Goal: Use online tool/utility: Utilize a website feature to perform a specific function

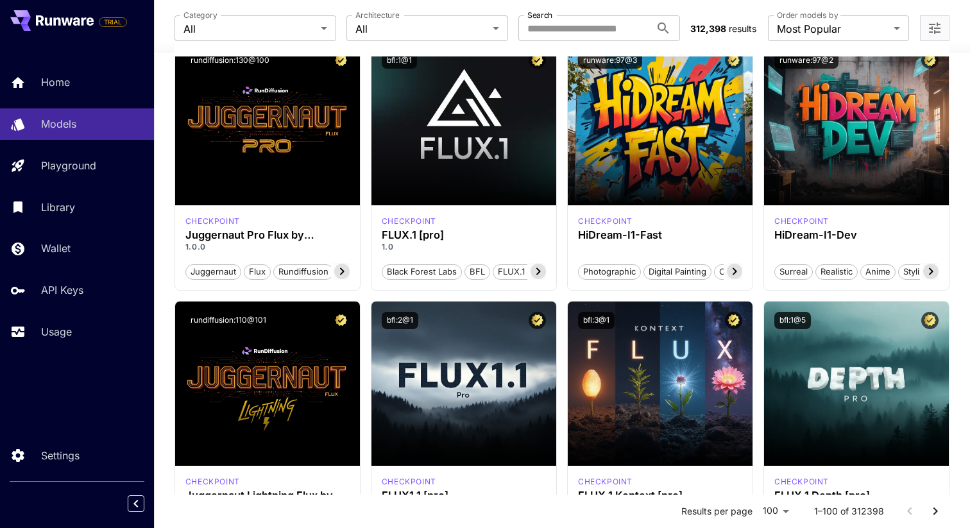
scroll to position [4, 0]
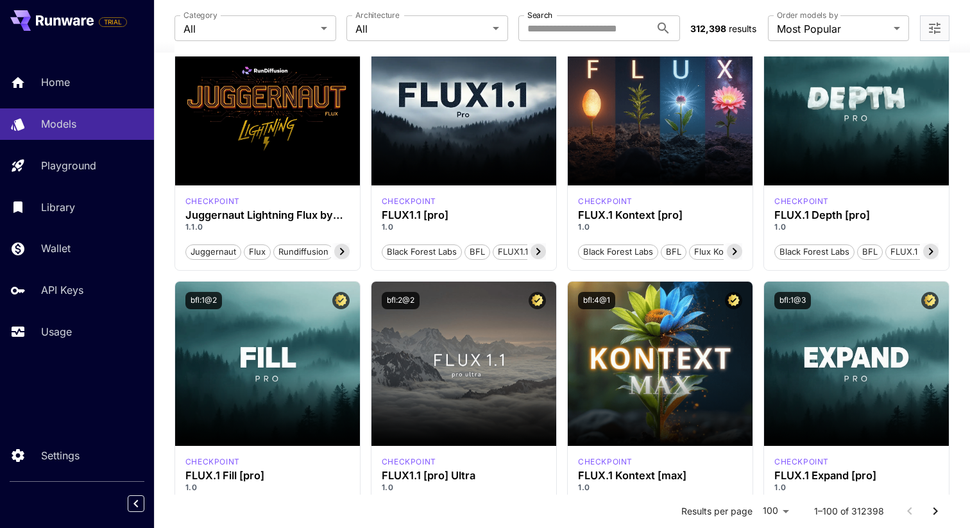
scroll to position [402, 0]
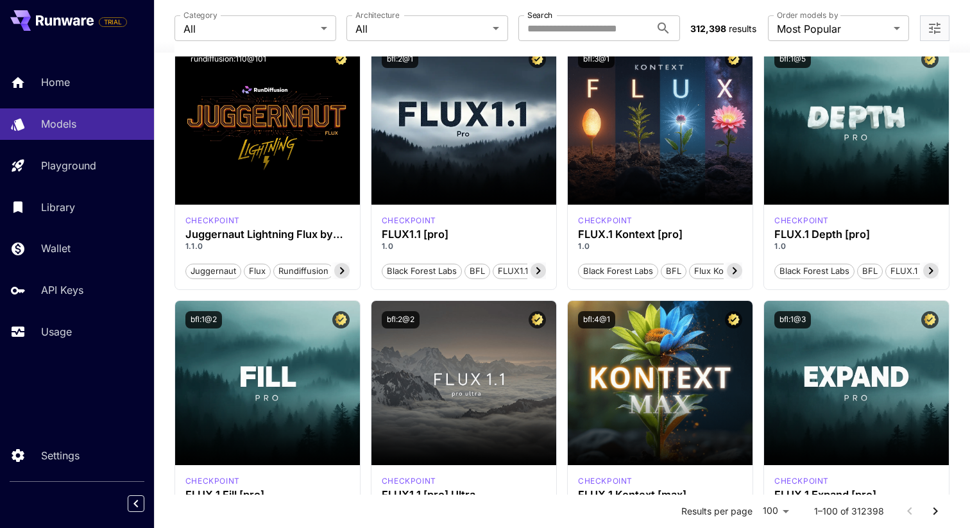
scroll to position [381, 0]
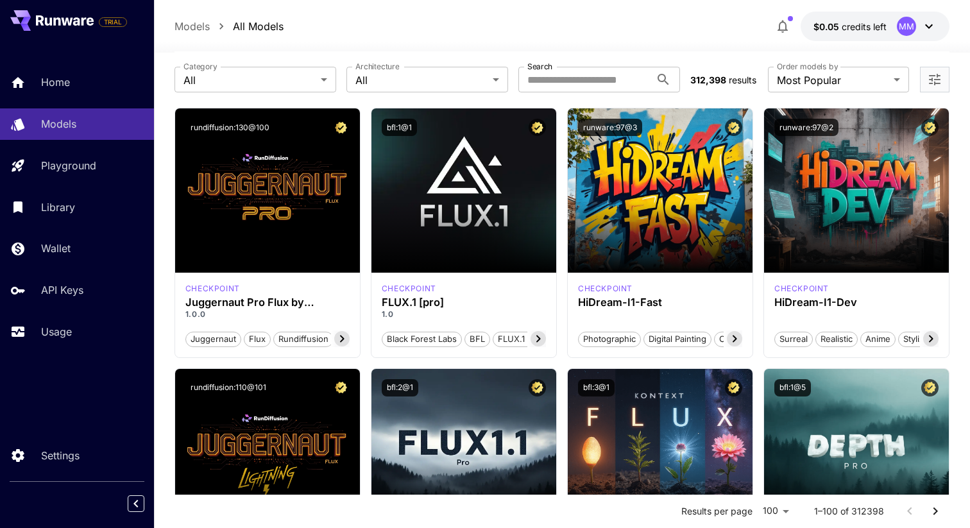
scroll to position [48, 0]
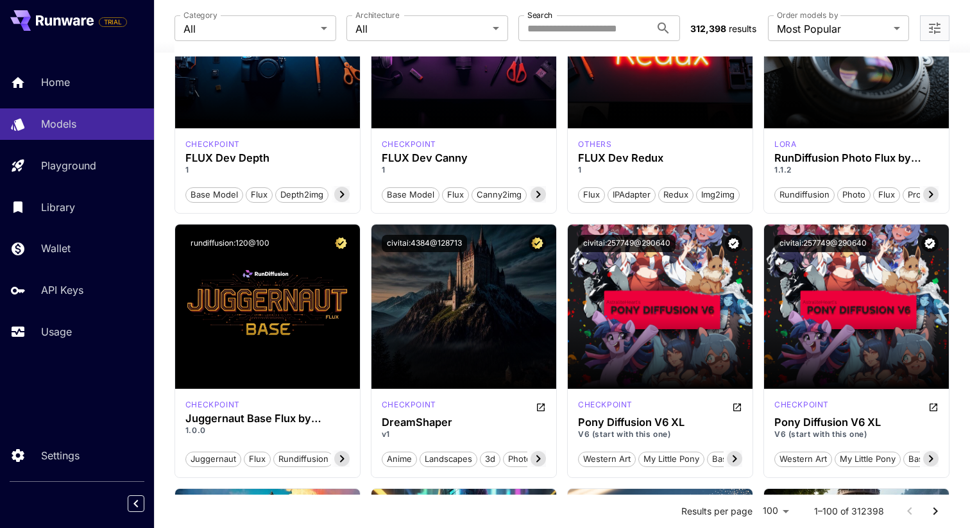
scroll to position [1290, 0]
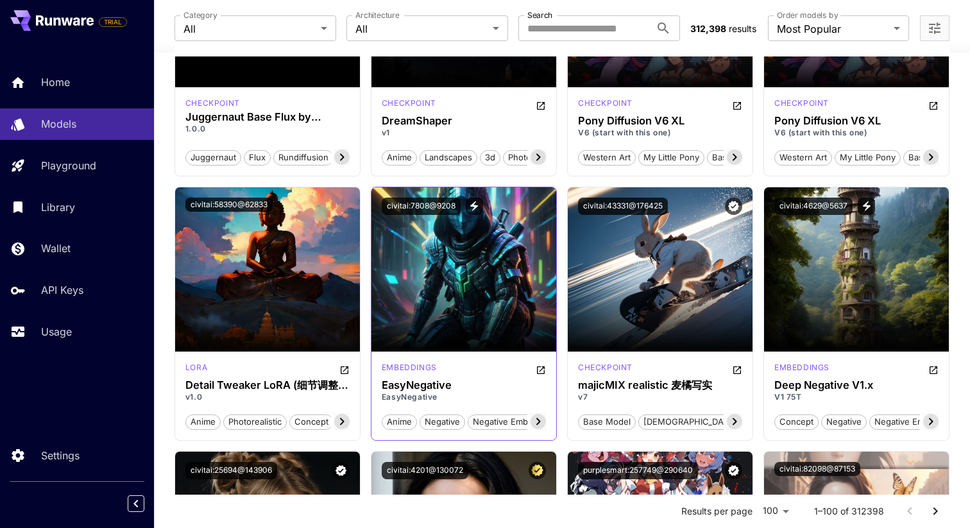
scroll to position [1924, 0]
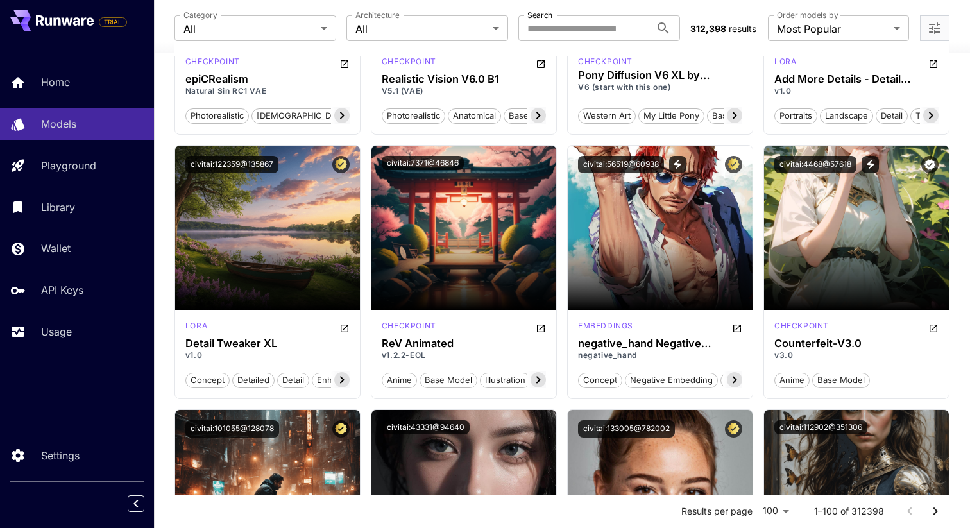
scroll to position [2182, 0]
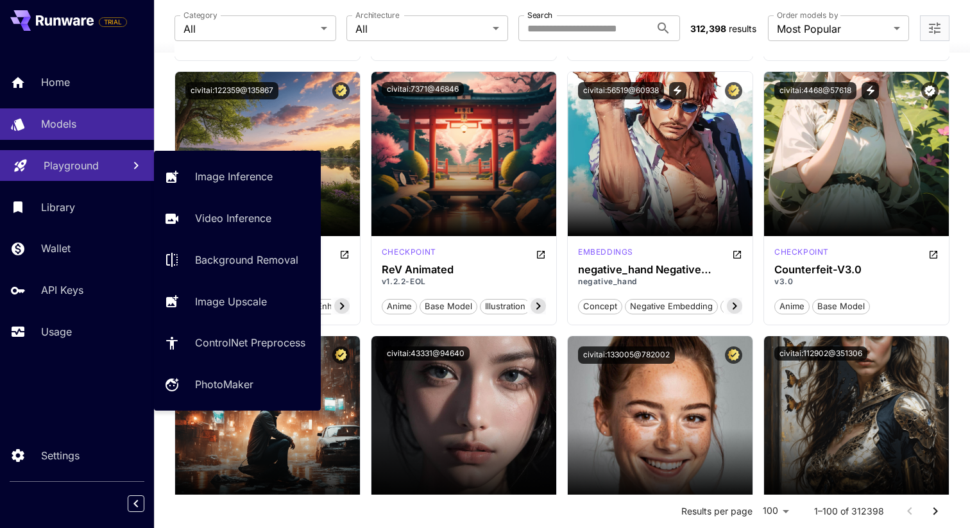
click at [31, 159] on link "Playground" at bounding box center [77, 165] width 154 height 31
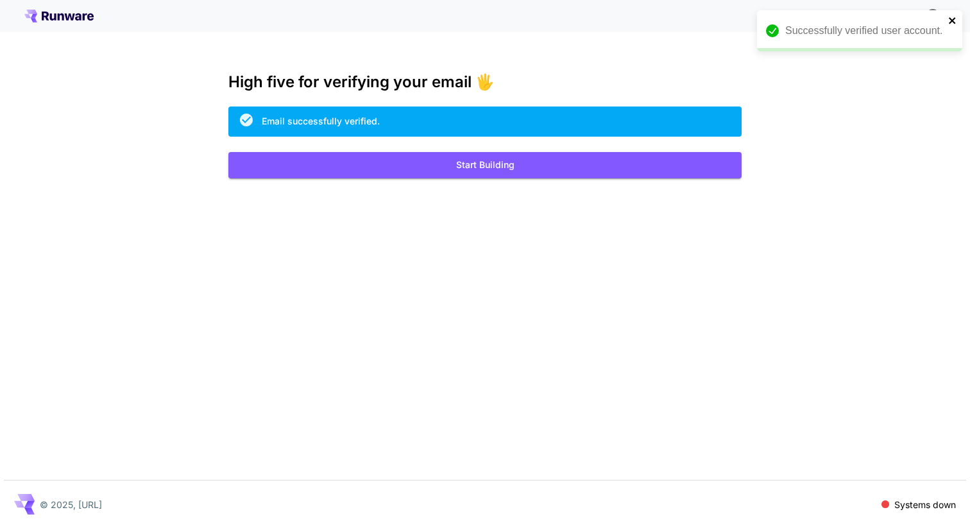
click at [952, 19] on icon "close" at bounding box center [952, 20] width 6 height 6
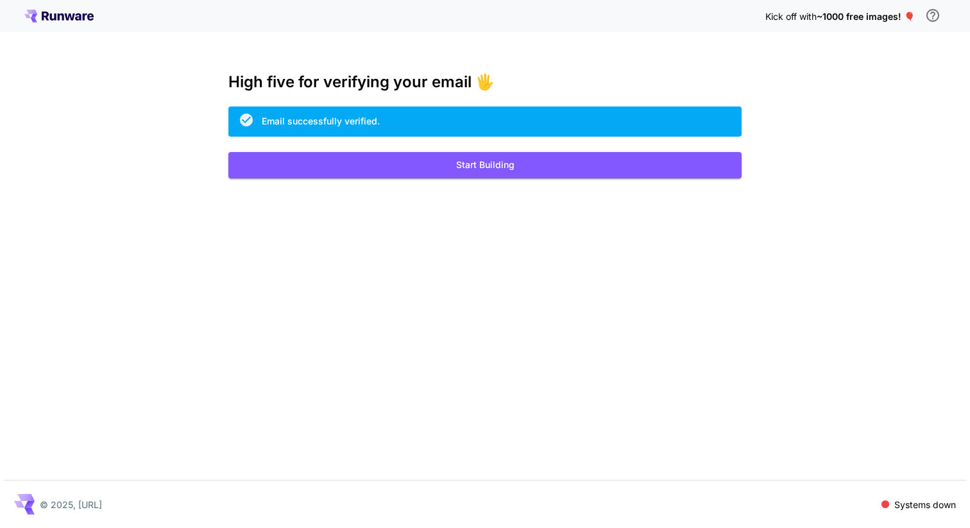
click at [804, 200] on div "Kick off with ~1000 free images! 🎈 High five for verifying your email 🖐️ Email …" at bounding box center [485, 264] width 970 height 528
click at [670, 164] on button "Start Building" at bounding box center [484, 165] width 513 height 26
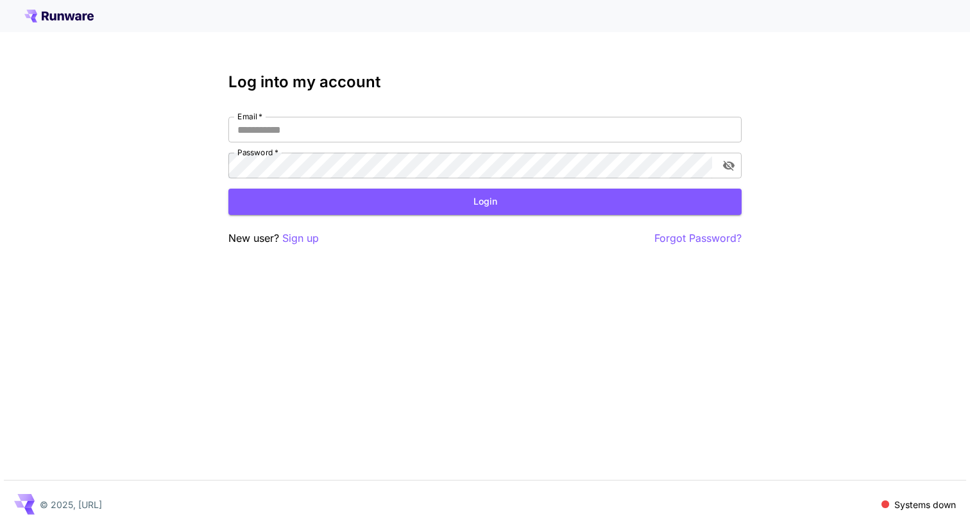
click at [701, 300] on div "Log into my account Email   * Email   * Password   * Password   * Login New use…" at bounding box center [485, 264] width 970 height 528
click at [584, 125] on input "Email   *" at bounding box center [484, 130] width 513 height 26
type input "**********"
click button "Login" at bounding box center [484, 202] width 513 height 26
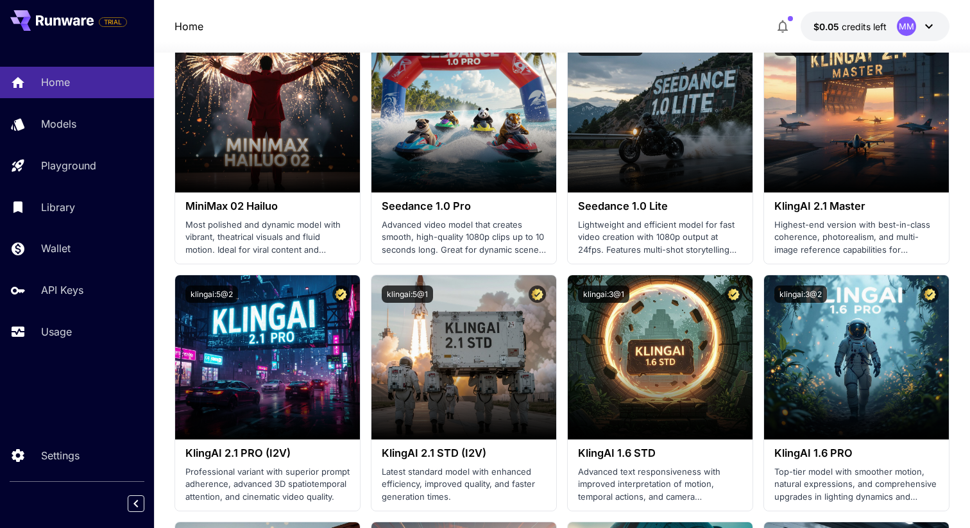
scroll to position [520, 0]
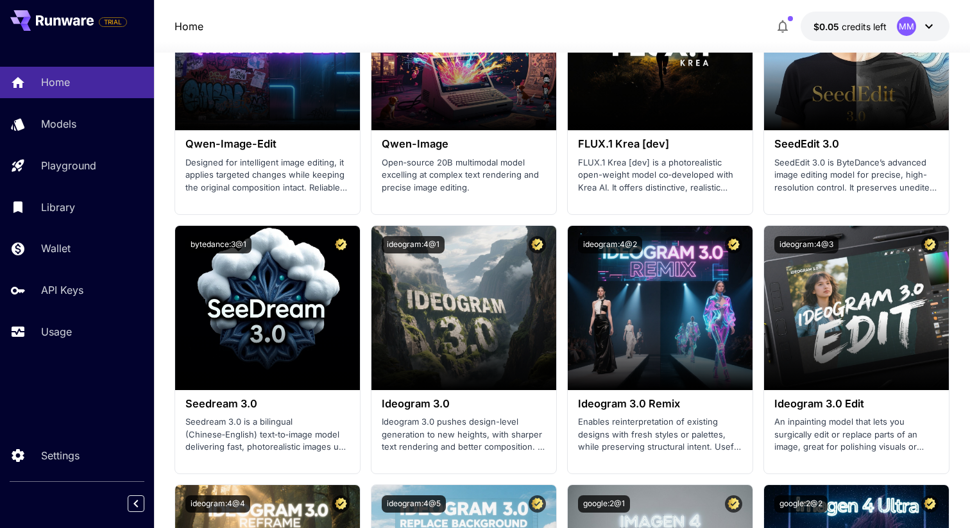
scroll to position [1914, 0]
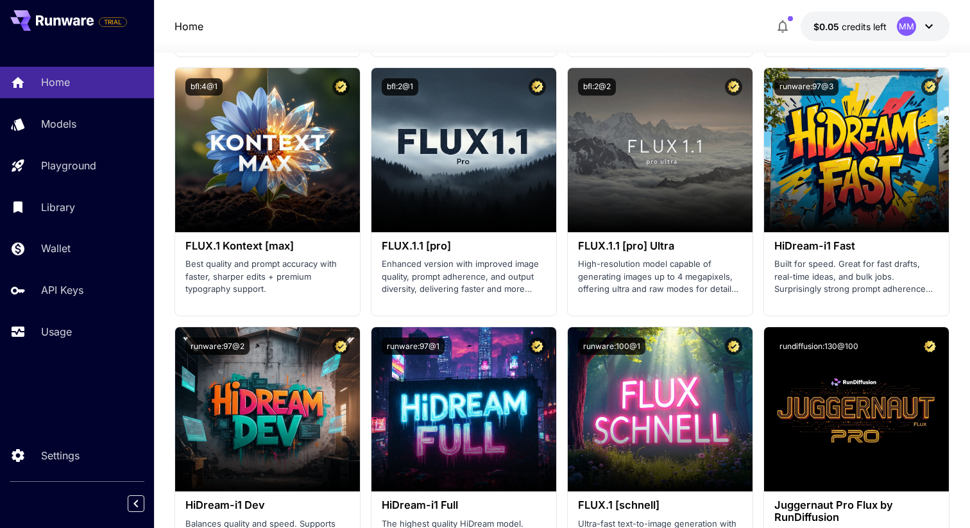
scroll to position [3006, 0]
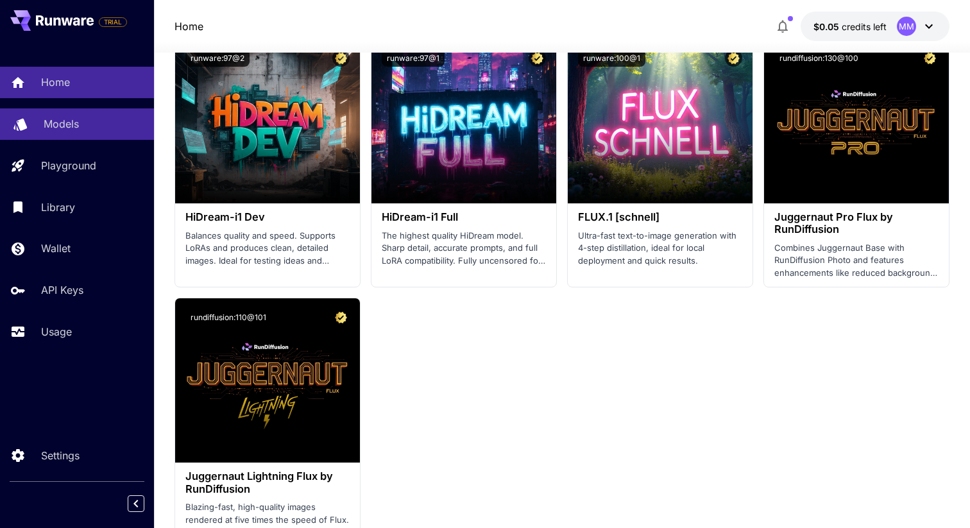
click at [68, 109] on link "Models" at bounding box center [77, 123] width 154 height 31
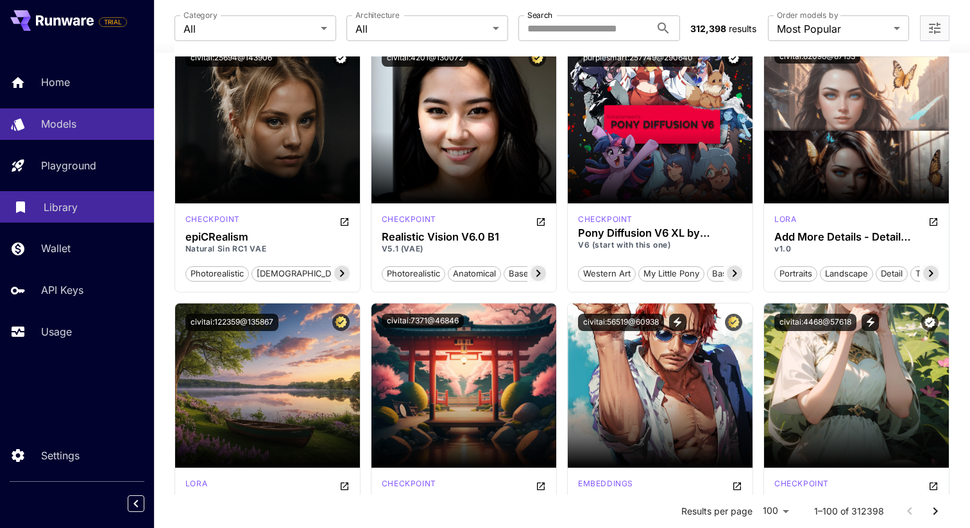
click at [69, 203] on p "Library" at bounding box center [61, 207] width 34 height 15
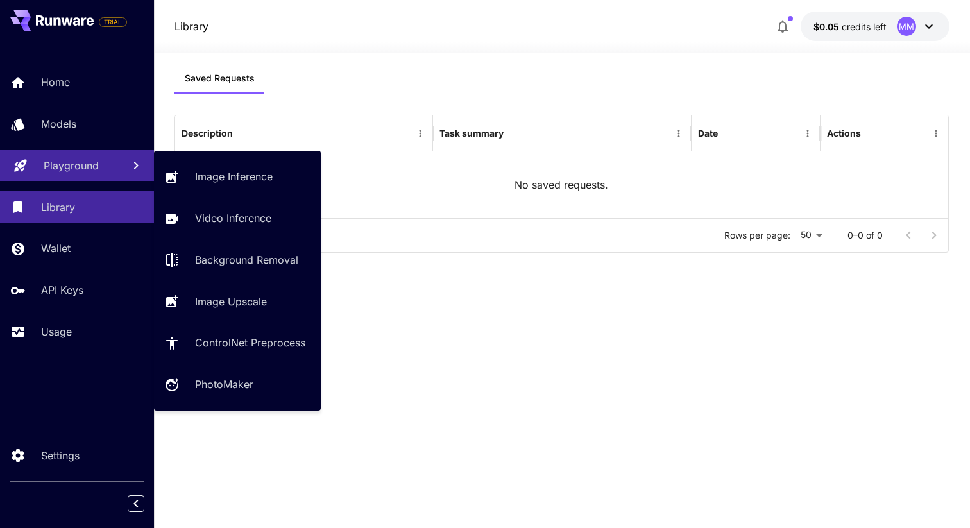
click at [60, 157] on link "Playground" at bounding box center [77, 165] width 154 height 31
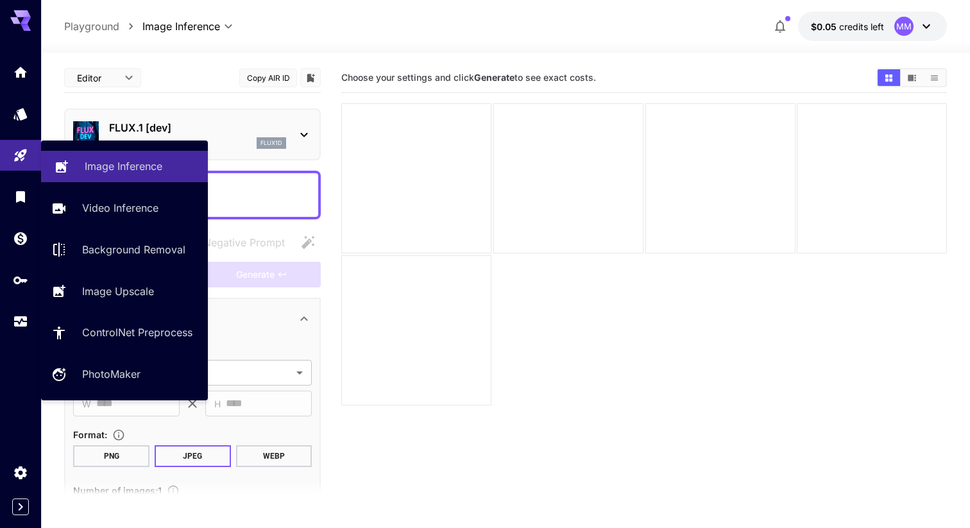
click at [117, 175] on link "Image Inference" at bounding box center [124, 166] width 167 height 31
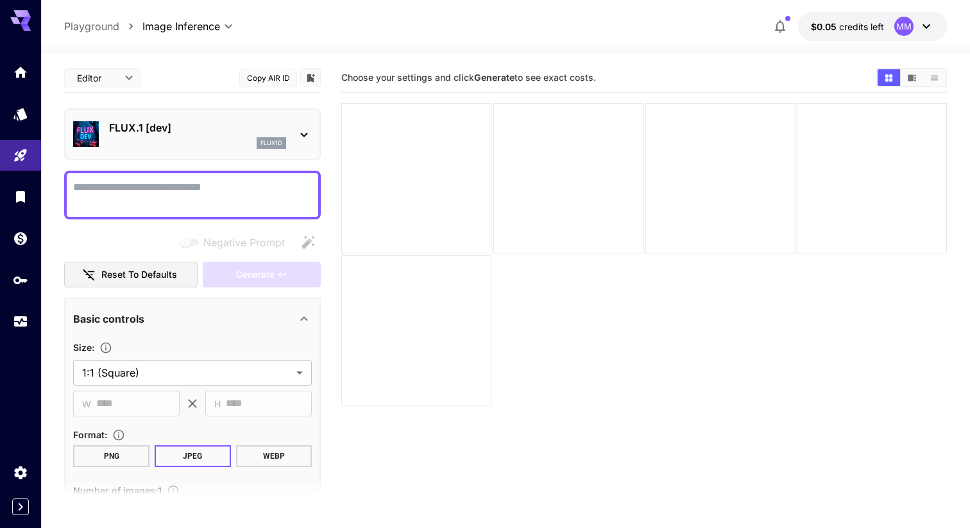
click at [338, 117] on main "**********" at bounding box center [505, 332] width 883 height 538
click at [332, 278] on main "**********" at bounding box center [505, 332] width 883 height 538
click at [302, 273] on div "Generate" at bounding box center [262, 275] width 118 height 26
click at [334, 269] on main "**********" at bounding box center [505, 332] width 883 height 538
click at [300, 136] on icon at bounding box center [303, 134] width 15 height 15
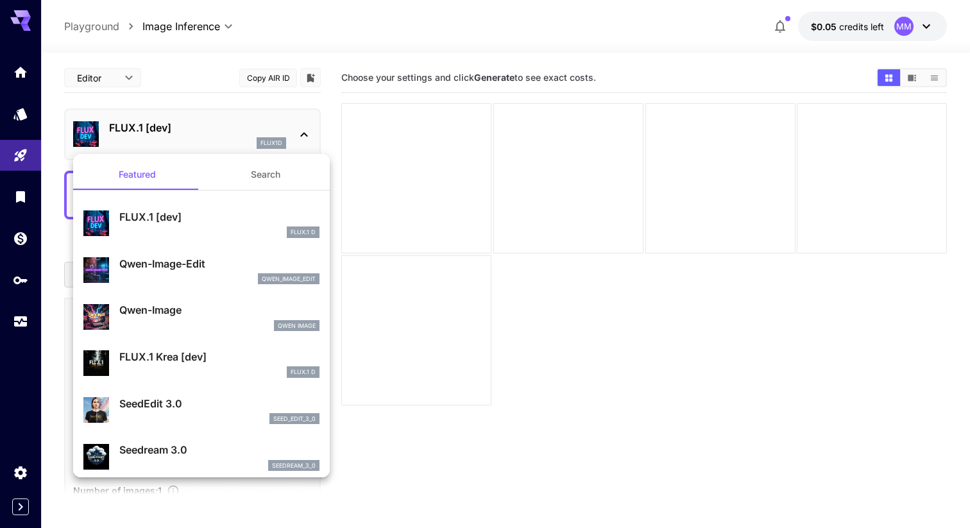
click at [219, 230] on div "FLUX.1 D" at bounding box center [219, 233] width 200 height 12
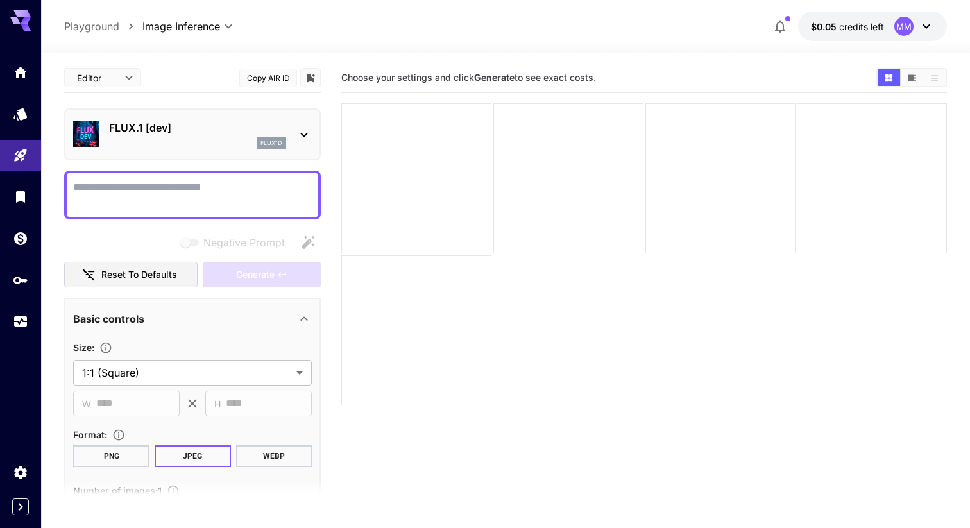
click at [225, 200] on textarea "Negative Prompt" at bounding box center [192, 195] width 239 height 31
click at [206, 187] on textarea "Negative Prompt" at bounding box center [192, 195] width 239 height 31
click at [304, 129] on icon at bounding box center [303, 134] width 15 height 15
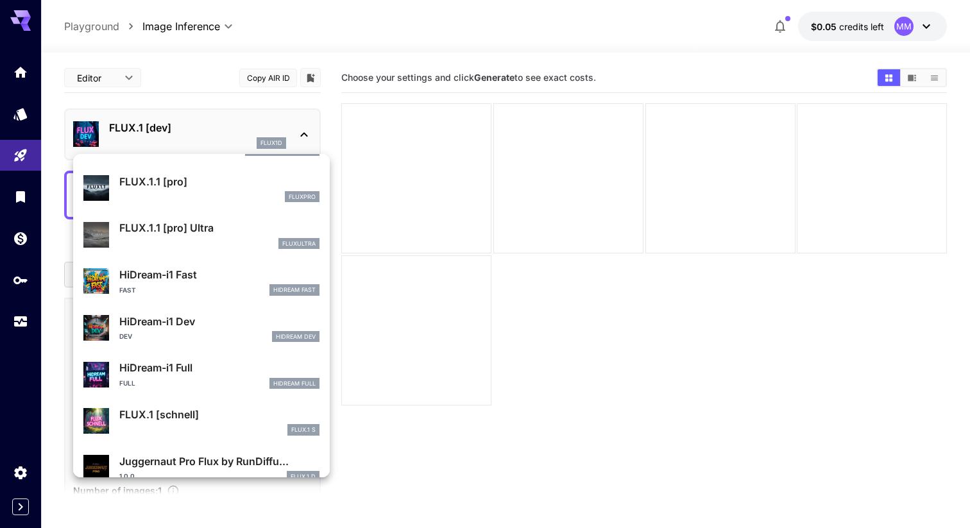
scroll to position [945, 0]
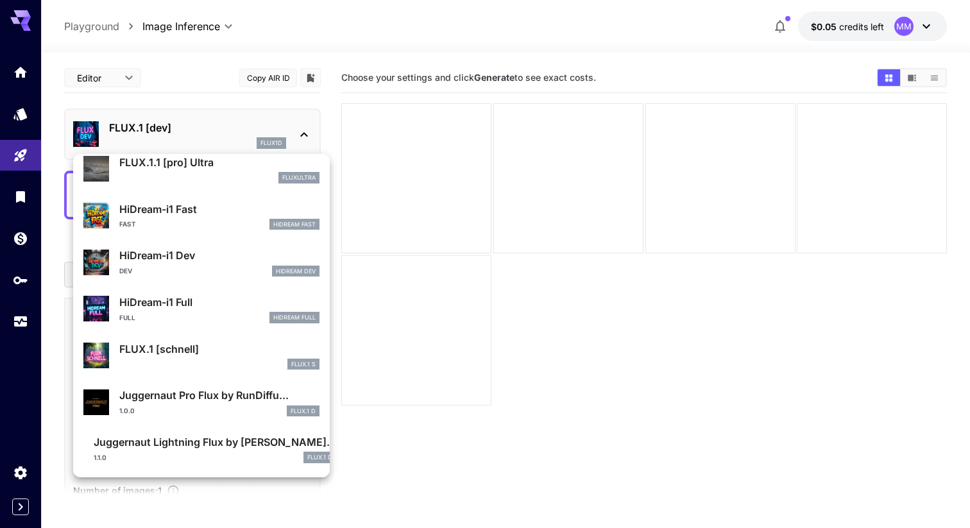
click at [200, 362] on div "FLUX.1 S" at bounding box center [219, 365] width 200 height 12
type input "*"
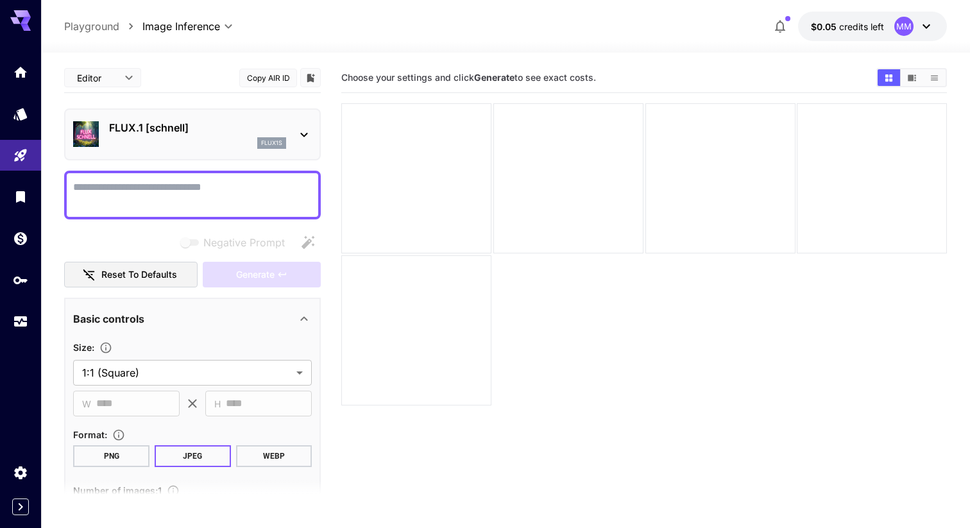
click at [220, 201] on textarea "Negative Prompt" at bounding box center [192, 195] width 239 height 31
click at [241, 198] on textarea "Negative Prompt" at bounding box center [192, 195] width 239 height 31
paste textarea "**********"
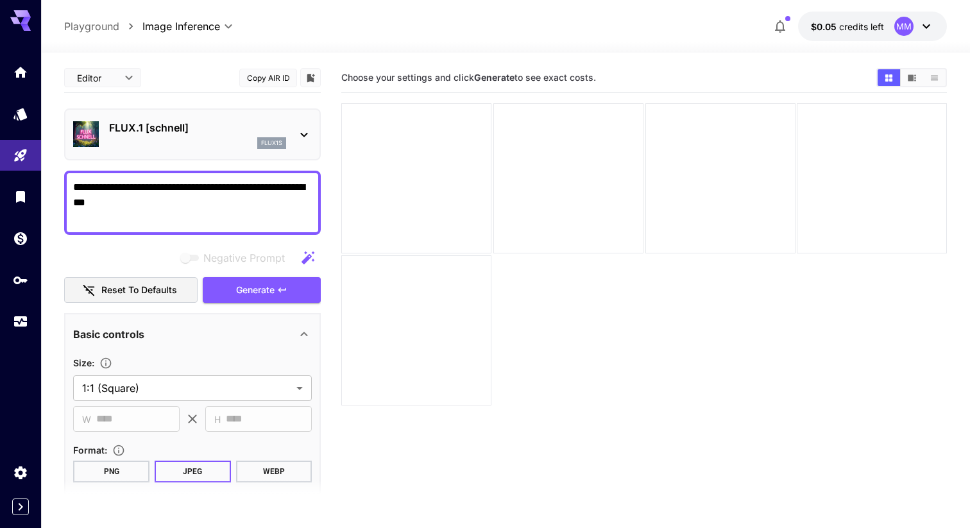
click at [335, 356] on main "**********" at bounding box center [505, 332] width 883 height 538
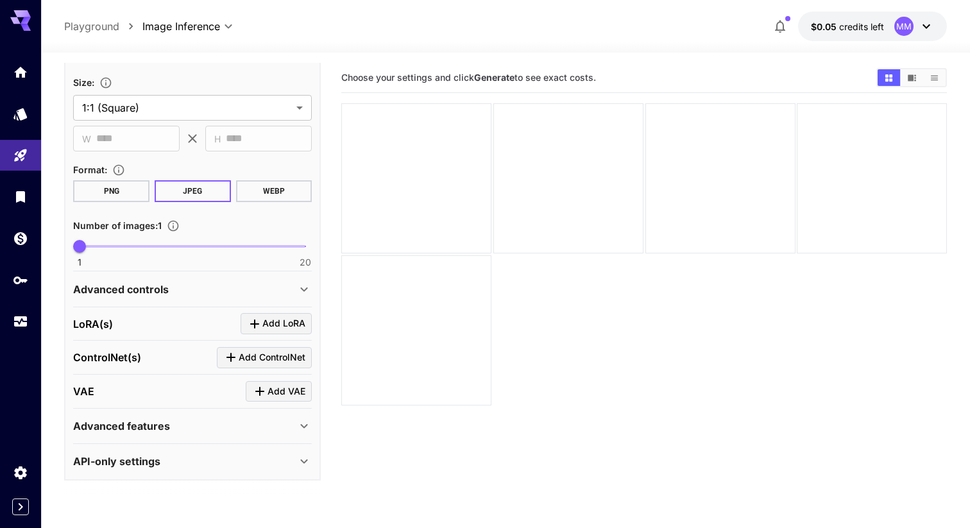
click at [286, 319] on span "Add LoRA" at bounding box center [283, 324] width 43 height 16
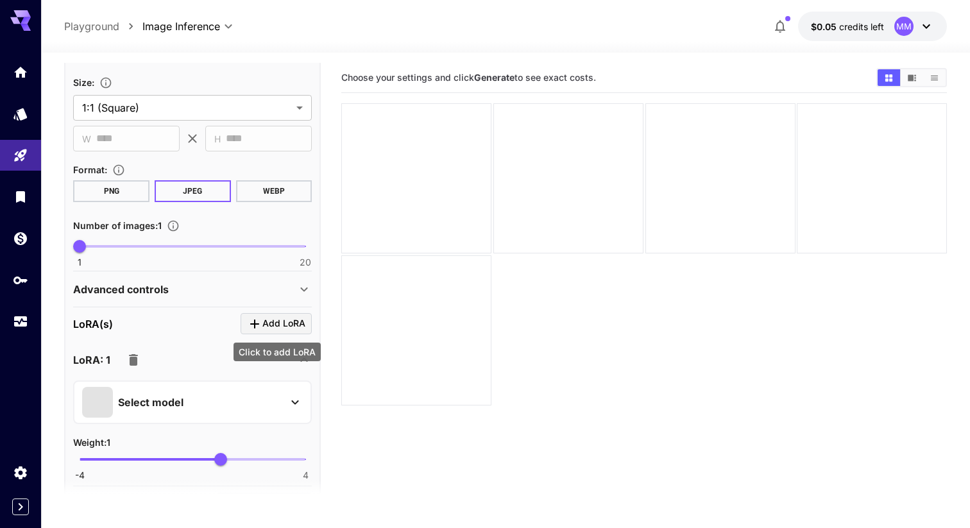
click at [286, 319] on span "Add LoRA" at bounding box center [283, 324] width 43 height 16
click at [397, 412] on section "Choose your settings and click Generate to see exact costs." at bounding box center [644, 327] width 606 height 528
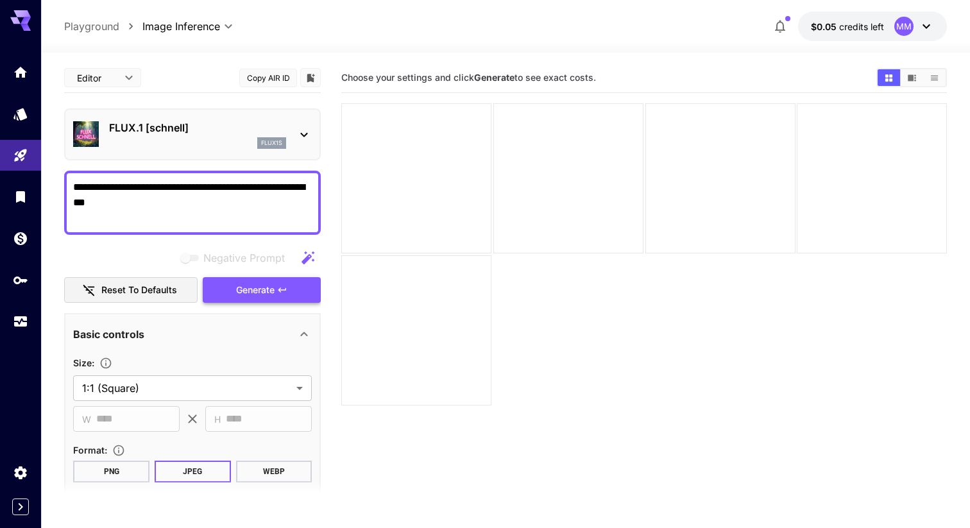
click at [252, 288] on span "Generate" at bounding box center [255, 290] width 39 height 16
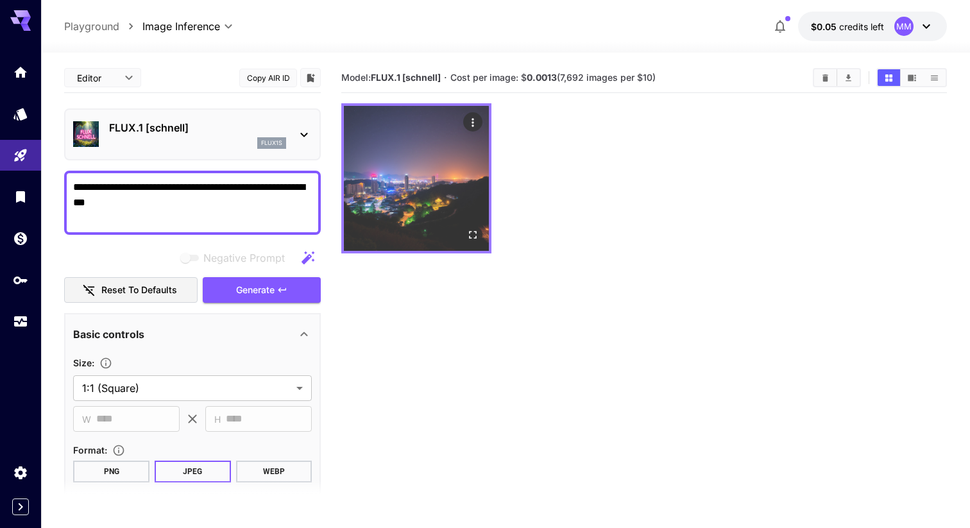
click at [424, 205] on img at bounding box center [416, 178] width 145 height 145
click at [474, 235] on icon "Open in fullscreen" at bounding box center [473, 234] width 13 height 13
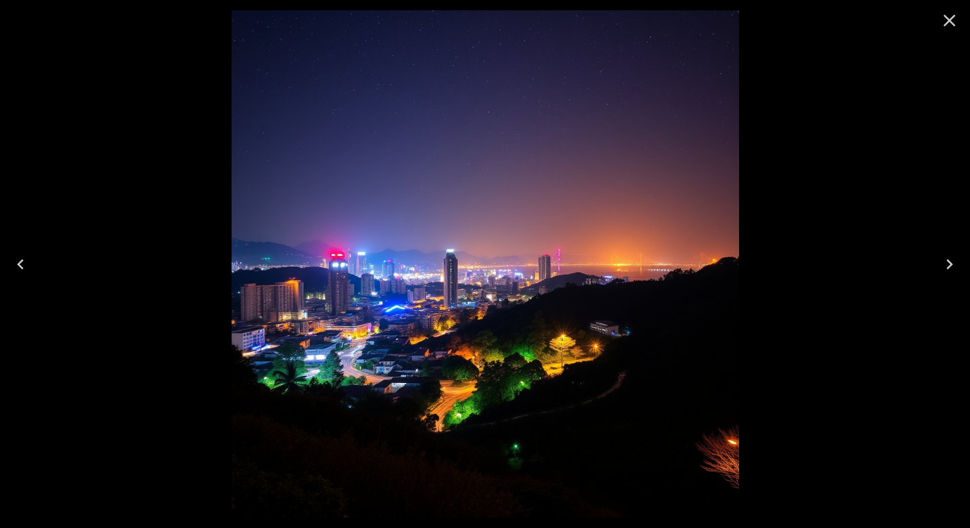
click at [943, 21] on icon "Close" at bounding box center [949, 20] width 21 height 21
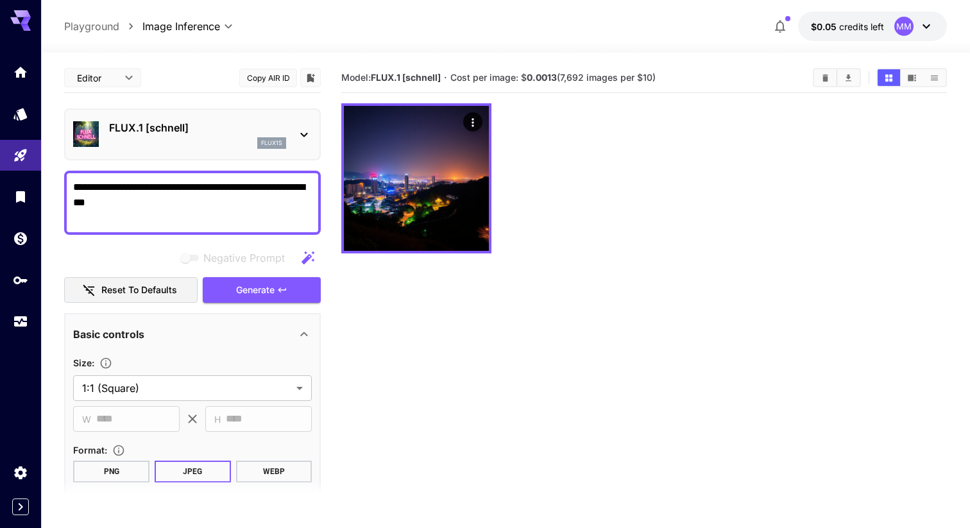
click at [549, 223] on div at bounding box center [644, 178] width 606 height 150
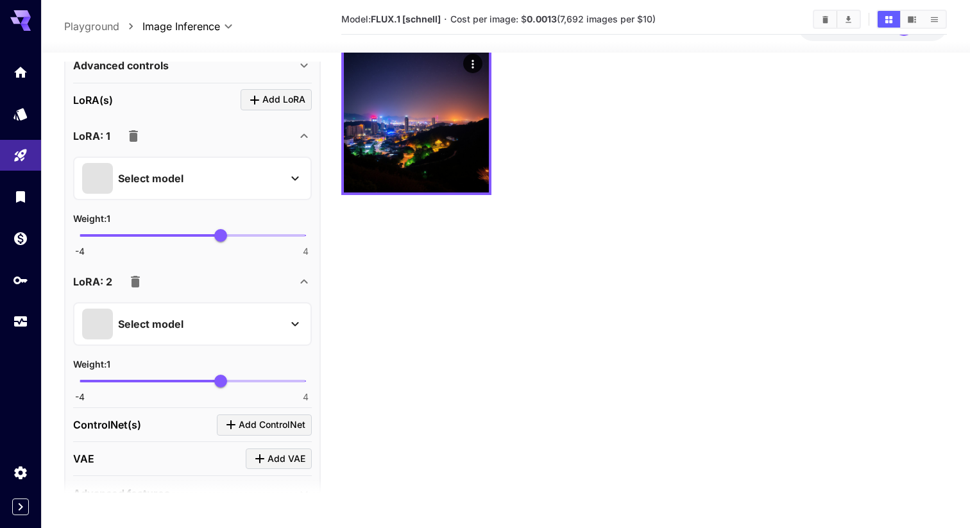
scroll to position [490, 0]
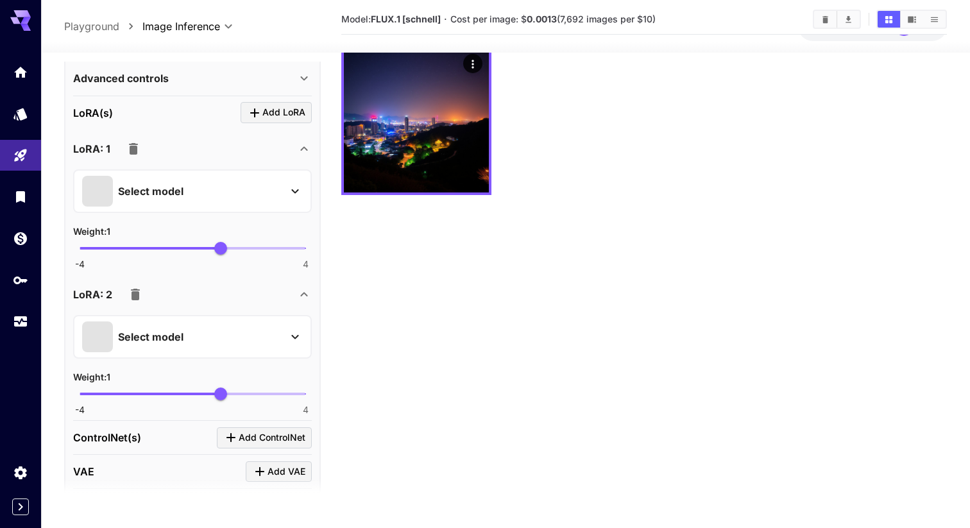
click at [293, 193] on icon at bounding box center [294, 191] width 15 height 15
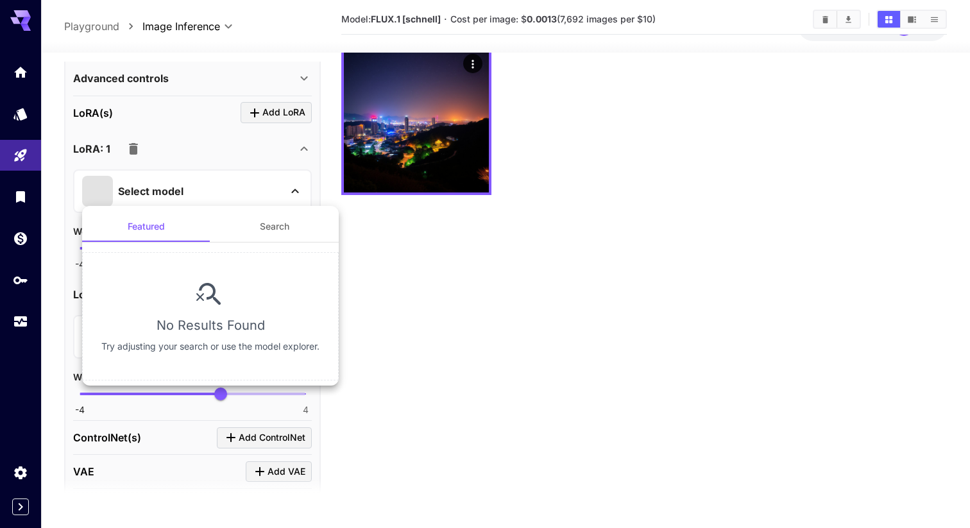
click at [280, 230] on button "Search" at bounding box center [274, 226] width 128 height 31
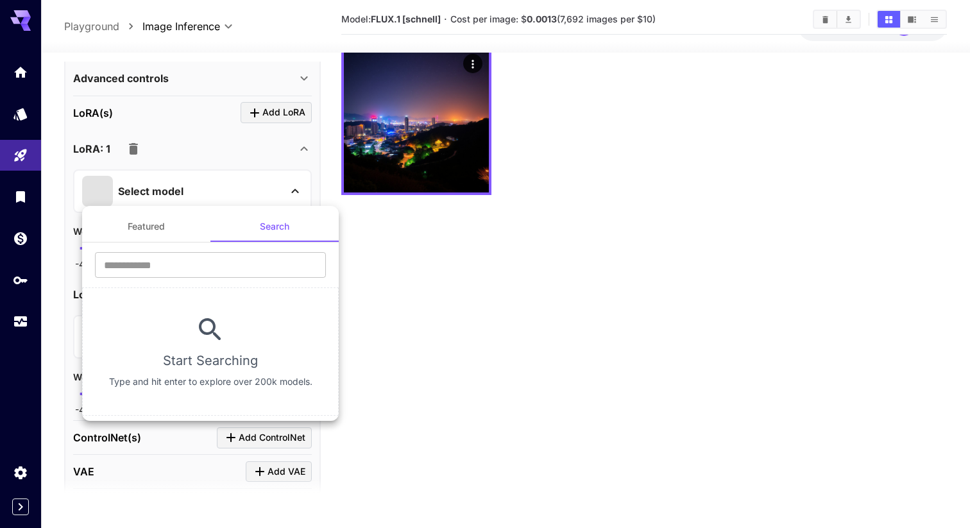
click at [164, 228] on button "Featured" at bounding box center [146, 226] width 128 height 31
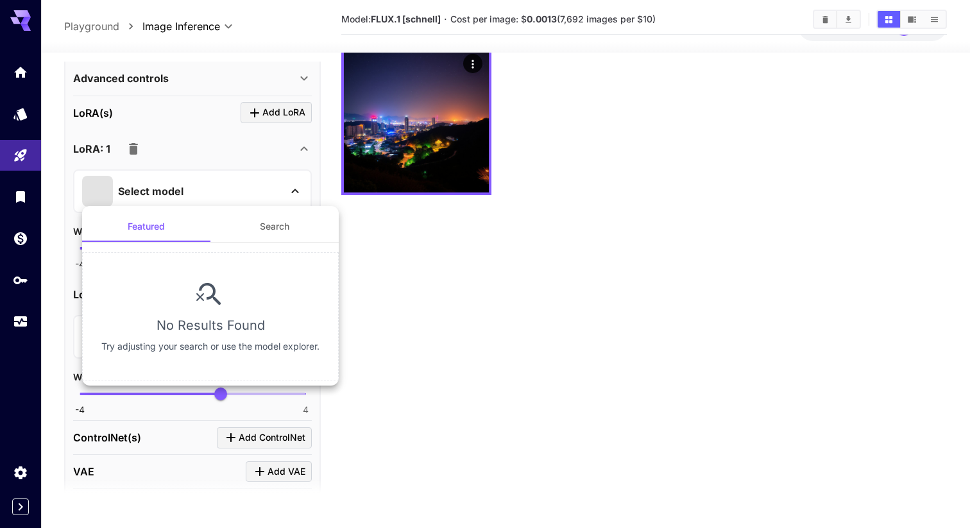
click at [504, 305] on div at bounding box center [485, 264] width 970 height 528
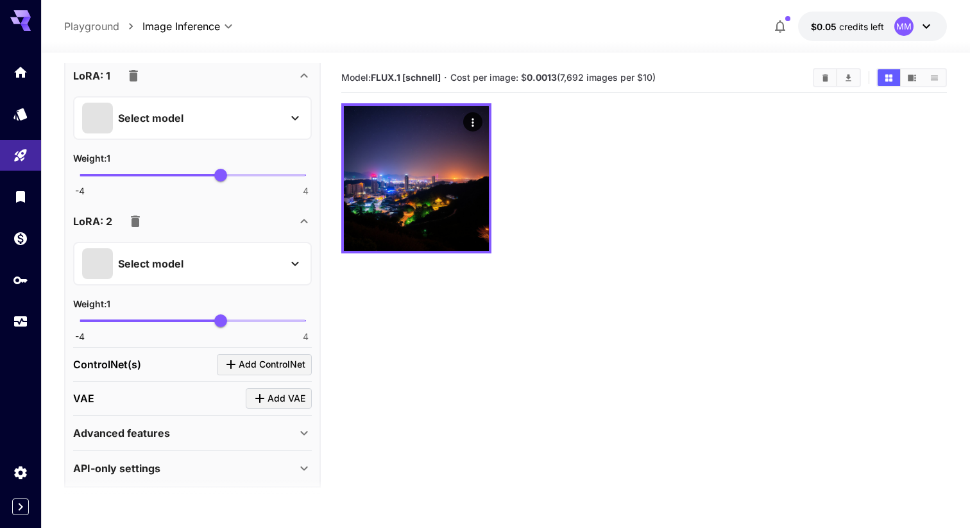
scroll to position [571, 0]
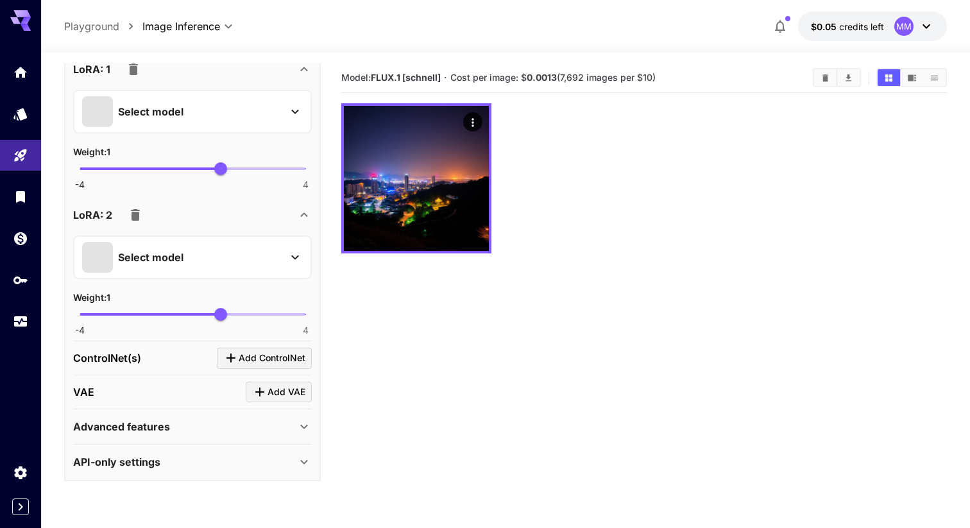
click at [304, 216] on icon at bounding box center [303, 214] width 15 height 15
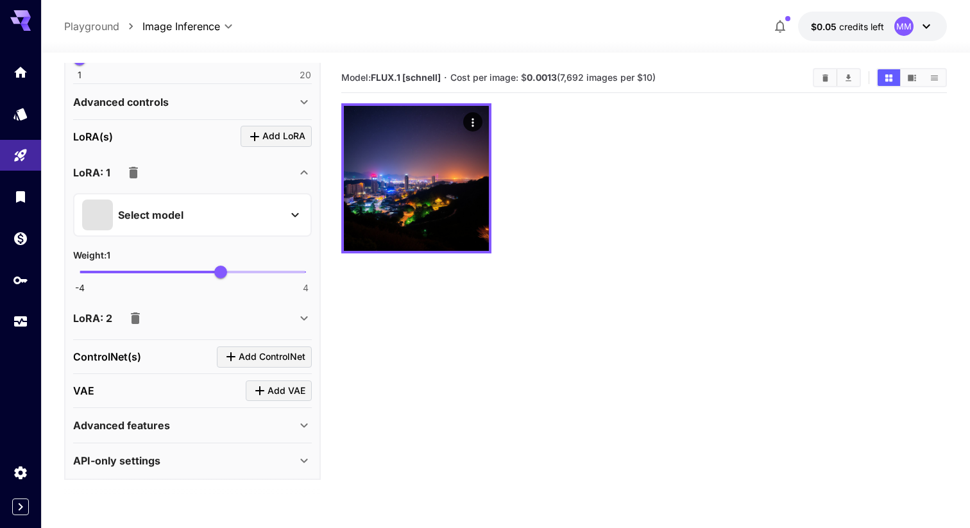
scroll to position [467, 0]
click at [279, 390] on span "Add VAE" at bounding box center [287, 392] width 38 height 16
click at [304, 423] on icon at bounding box center [303, 427] width 15 height 15
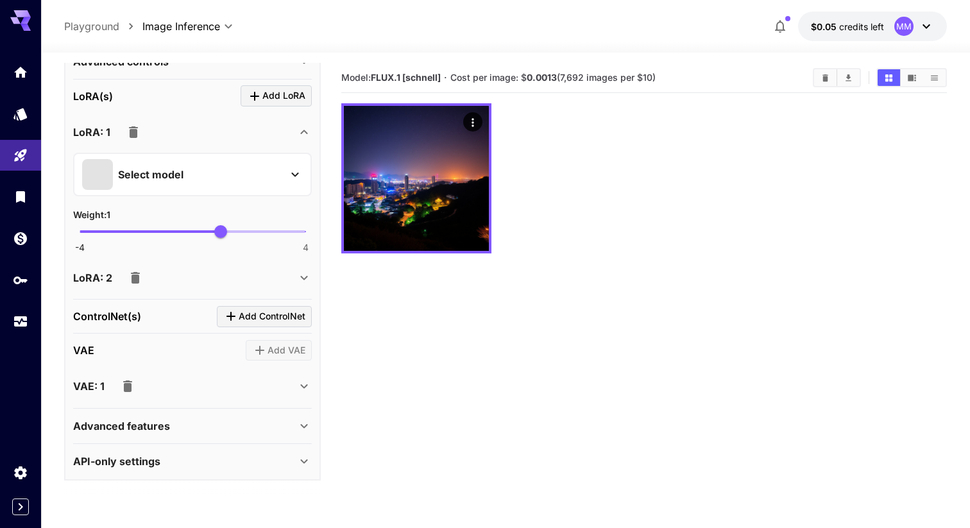
click at [306, 381] on icon at bounding box center [303, 386] width 15 height 15
click at [373, 402] on section "Model: FLUX.1 [[PERSON_NAME]] · Cost per image: $ 0.0013 (7,692 images per $10)" at bounding box center [644, 327] width 606 height 528
click at [303, 424] on icon at bounding box center [303, 425] width 15 height 15
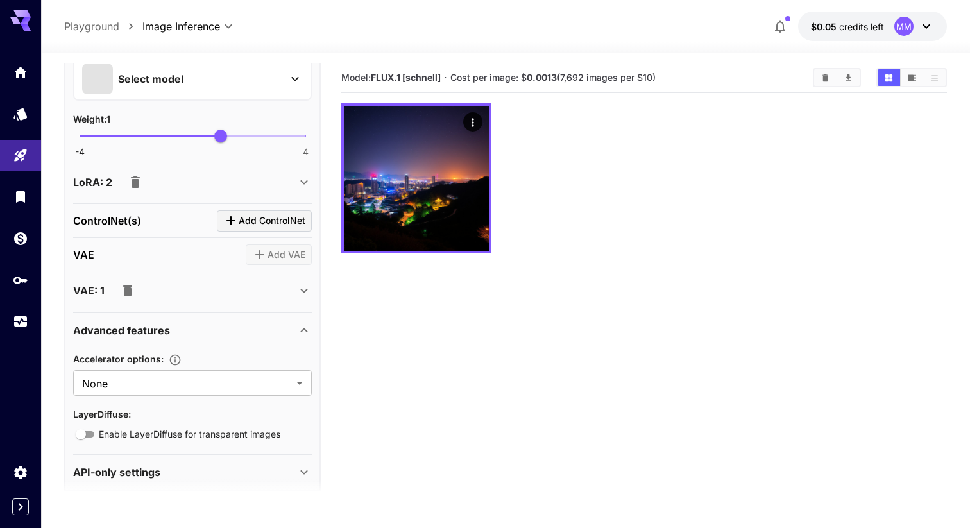
scroll to position [615, 0]
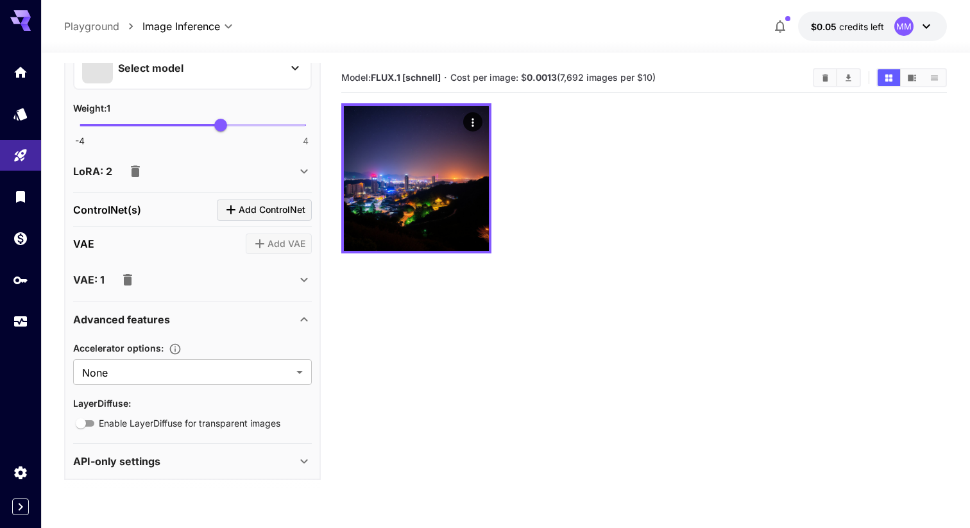
click at [301, 326] on icon at bounding box center [303, 319] width 15 height 15
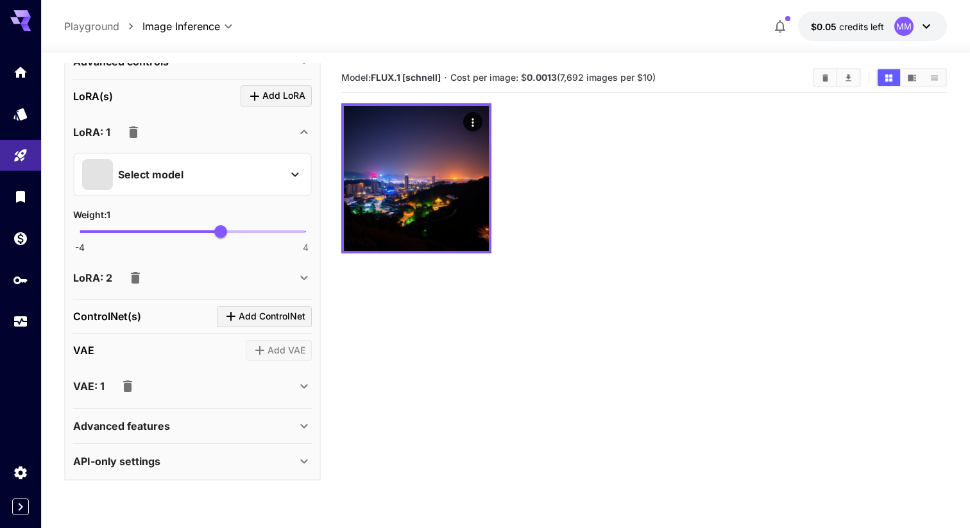
scroll to position [508, 0]
click at [302, 449] on div "API-only settings" at bounding box center [192, 461] width 239 height 31
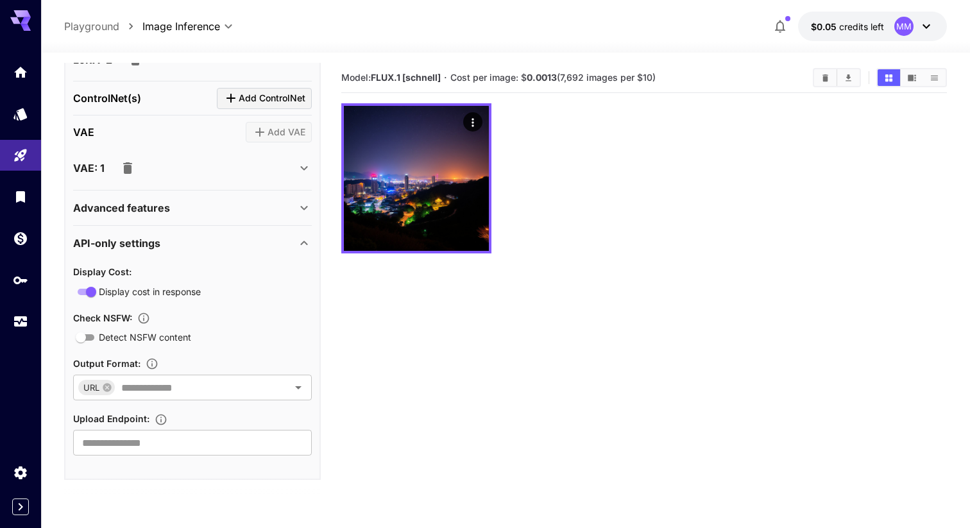
click at [418, 400] on section "Model: FLUX.1 [[PERSON_NAME]] · Cost per image: $ 0.0013 (7,692 images per $10)" at bounding box center [644, 327] width 606 height 528
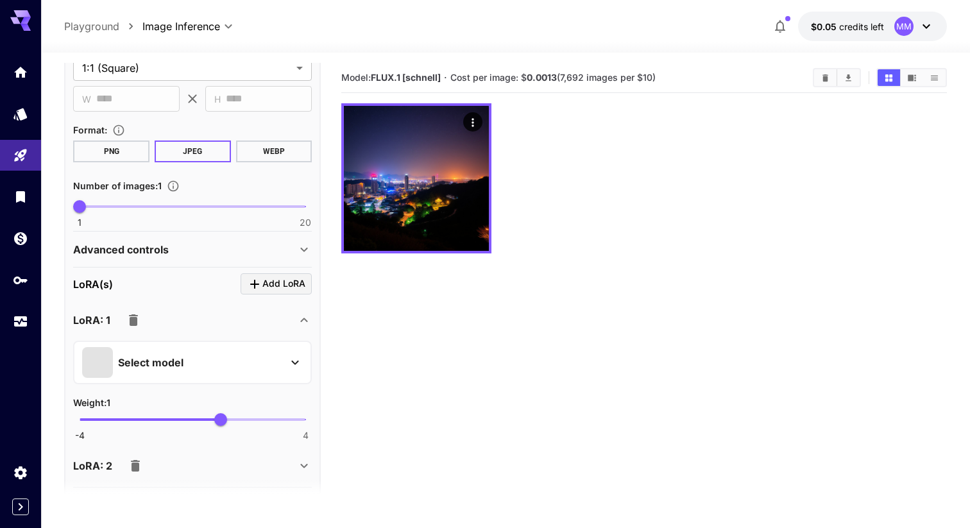
scroll to position [0, 0]
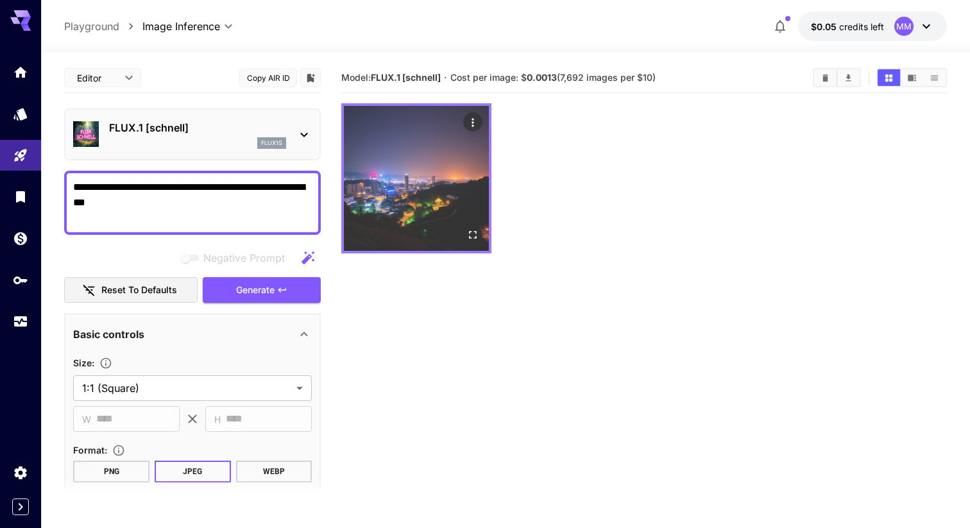
click at [454, 196] on img at bounding box center [416, 178] width 145 height 145
click at [479, 228] on button "Open in fullscreen" at bounding box center [472, 234] width 19 height 19
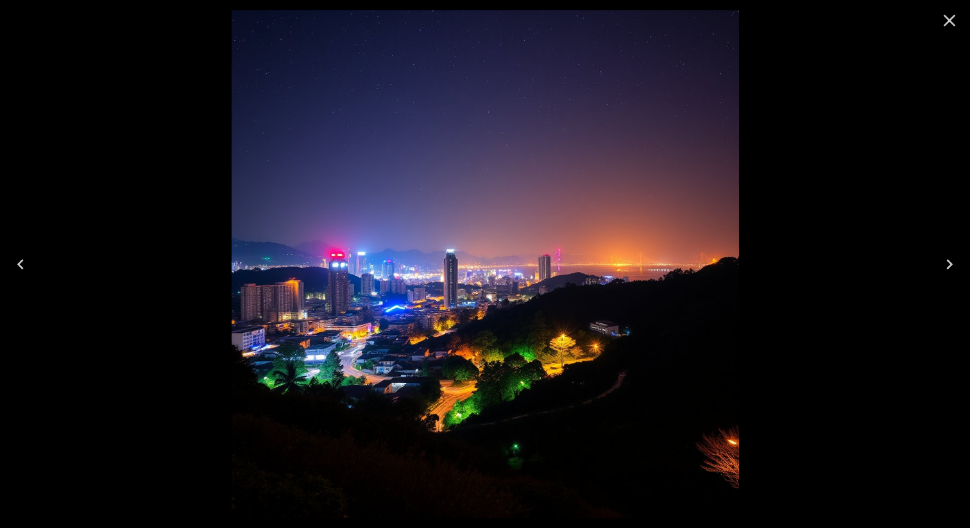
click at [953, 18] on icon "Close" at bounding box center [949, 20] width 21 height 21
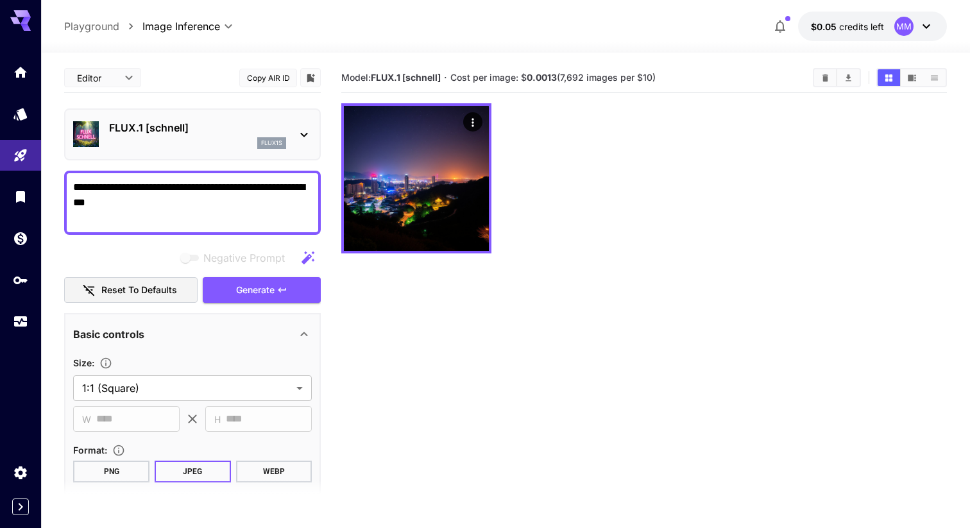
click at [261, 205] on textarea "**********" at bounding box center [192, 203] width 239 height 46
click at [248, 208] on textarea "**********" at bounding box center [192, 203] width 239 height 46
paste textarea
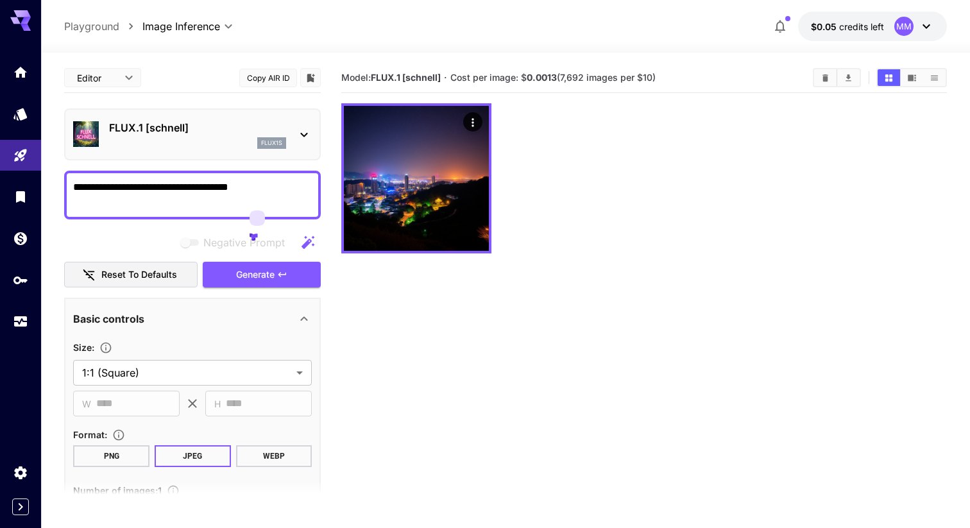
type textarea "**********"
click at [450, 327] on section "Model: FLUX.1 [[PERSON_NAME]] · Cost per image: $ 0.0013 (7,692 images per $10)" at bounding box center [644, 327] width 606 height 528
click at [284, 286] on button "Generate" at bounding box center [262, 275] width 118 height 26
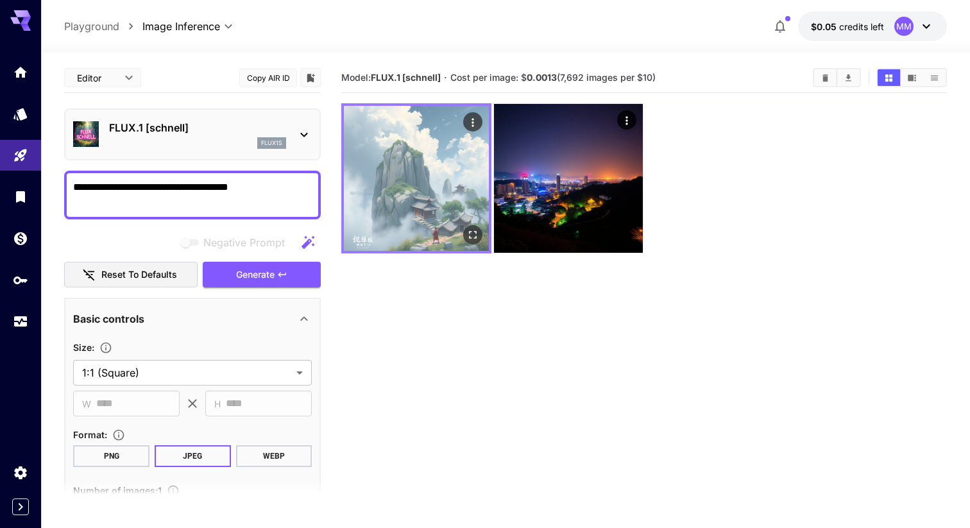
click at [474, 234] on icon "Open in fullscreen" at bounding box center [473, 234] width 13 height 13
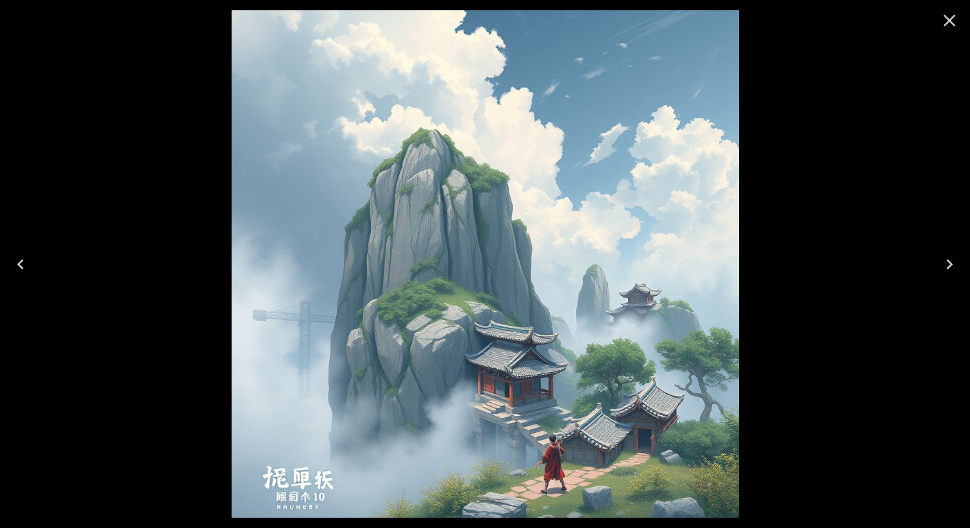
click at [474, 234] on img at bounding box center [486, 264] width 508 height 508
click at [897, 122] on div at bounding box center [485, 264] width 970 height 528
click at [957, 21] on icon "Close" at bounding box center [949, 20] width 21 height 21
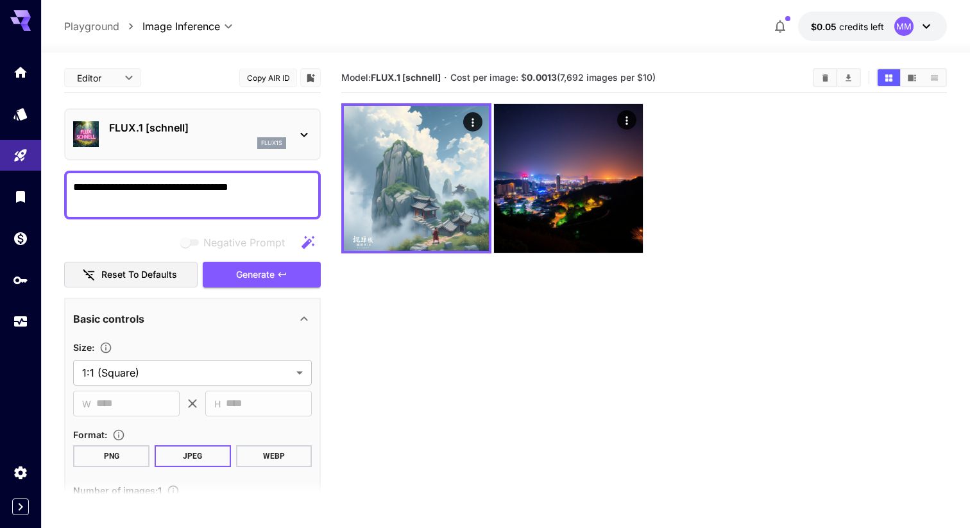
click at [667, 255] on section "Model: FLUX.1 [[PERSON_NAME]] · Cost per image: $ 0.0013 (7,692 images per $10)" at bounding box center [644, 327] width 606 height 528
click at [104, 71] on body "**********" at bounding box center [485, 315] width 970 height 630
click at [196, 55] on div at bounding box center [485, 264] width 970 height 528
click at [259, 175] on div "**********" at bounding box center [192, 195] width 257 height 49
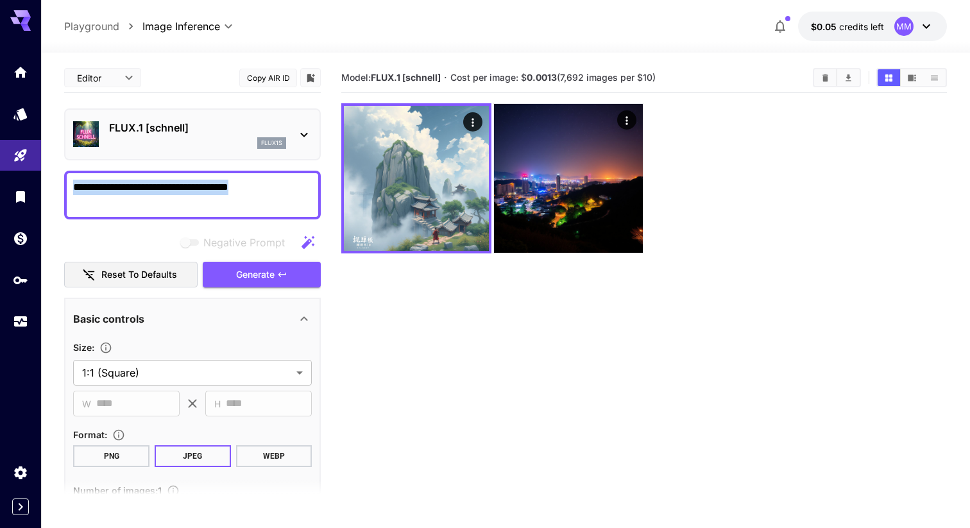
click at [259, 182] on textarea "**********" at bounding box center [192, 195] width 239 height 31
click at [303, 194] on textarea "**********" at bounding box center [192, 195] width 239 height 31
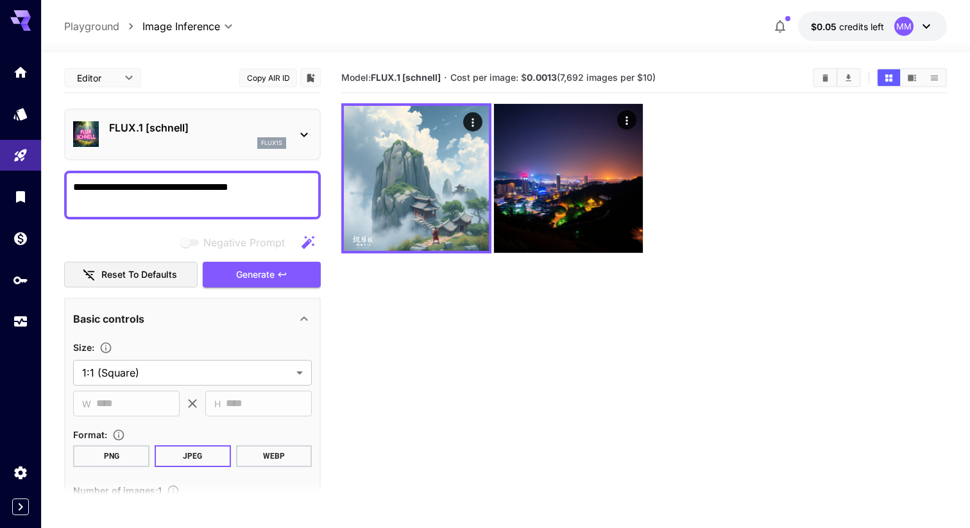
click at [308, 145] on div "FLUX.1 [[PERSON_NAME]] flux1s" at bounding box center [192, 134] width 239 height 39
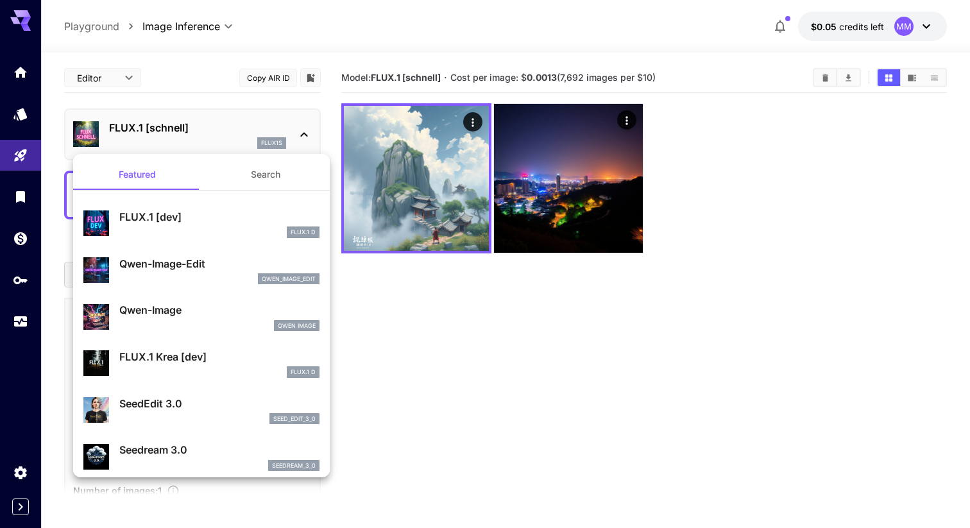
click at [308, 145] on div at bounding box center [485, 264] width 970 height 528
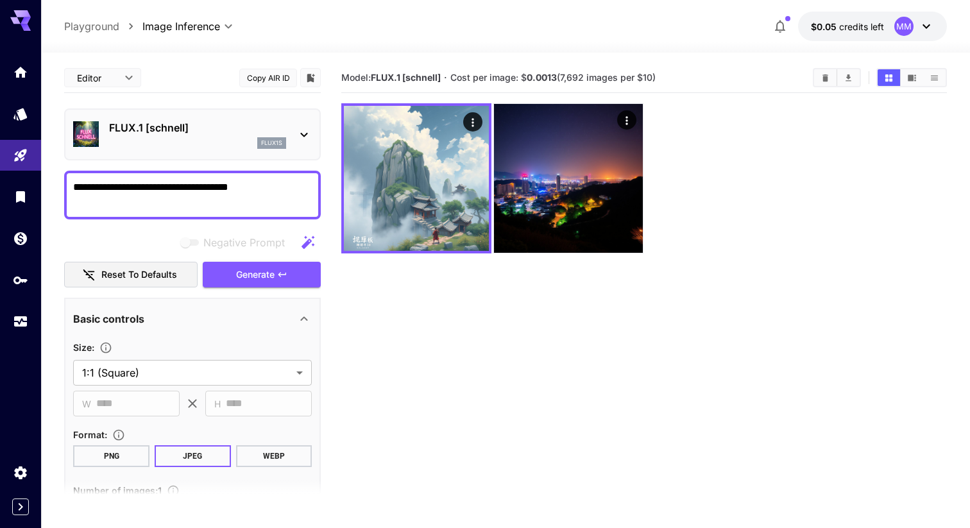
click at [827, 282] on section "Model: FLUX.1 [[PERSON_NAME]] · Cost per image: $ 0.0013 (7,692 images per $10)" at bounding box center [644, 327] width 606 height 528
click at [701, 234] on div at bounding box center [644, 178] width 606 height 150
click at [310, 127] on icon at bounding box center [303, 134] width 15 height 15
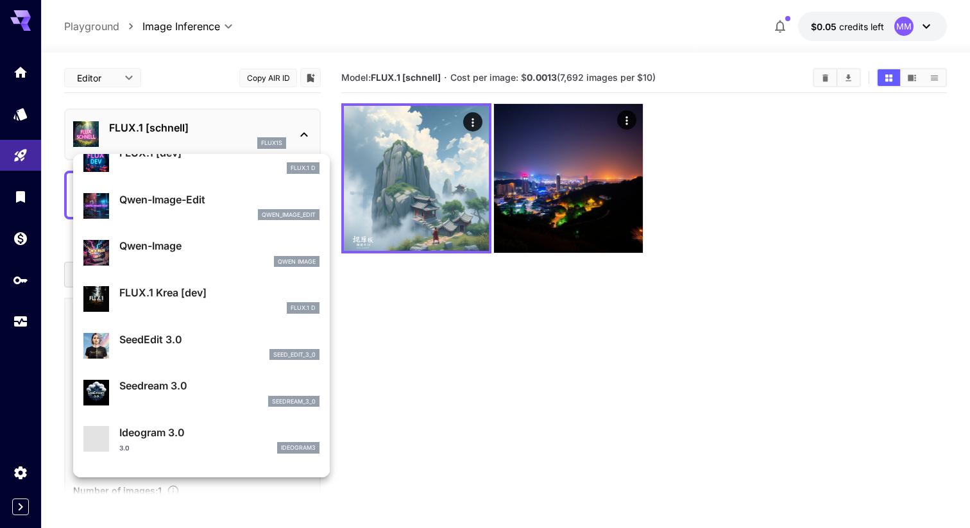
scroll to position [66, 0]
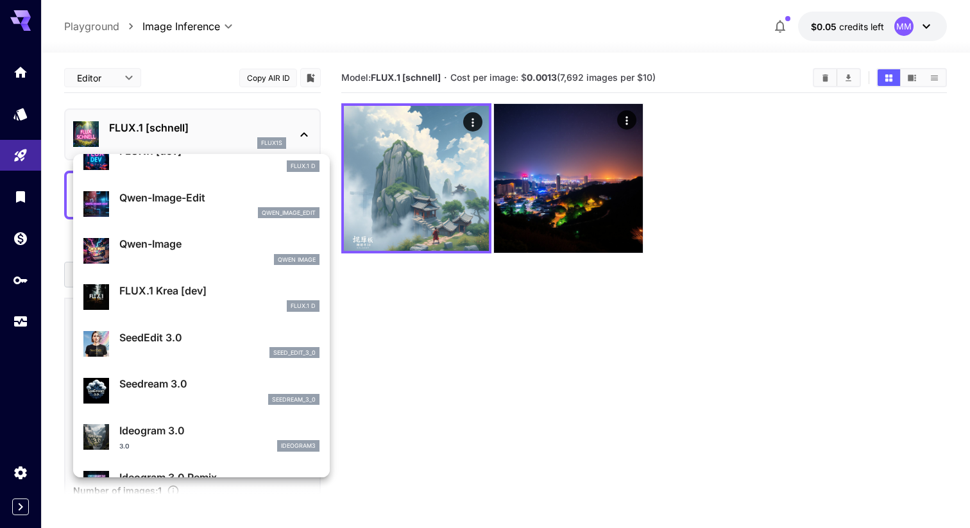
click at [522, 357] on div at bounding box center [485, 264] width 970 height 528
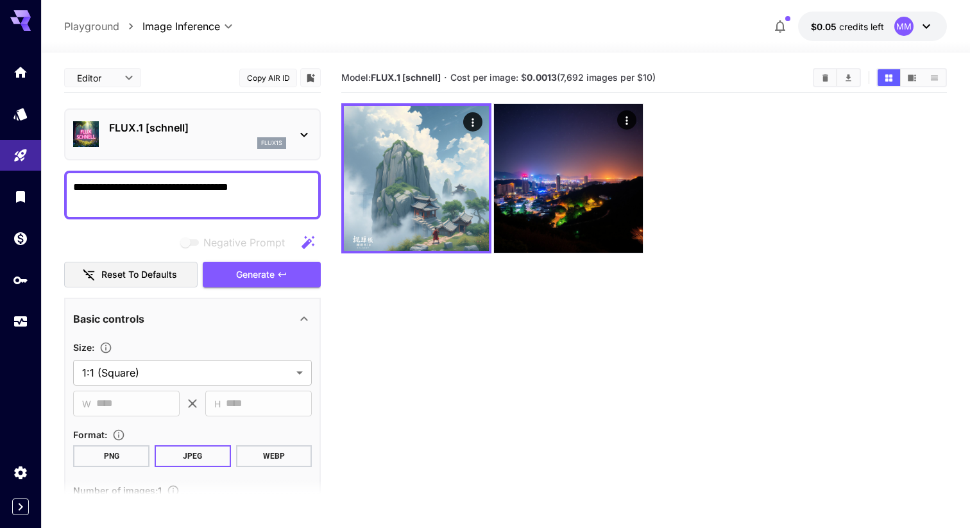
click at [854, 148] on div at bounding box center [644, 178] width 606 height 150
click at [282, 194] on textarea "**********" at bounding box center [192, 195] width 239 height 31
click at [381, 346] on section "Model: FLUX.1 [[PERSON_NAME]] · Cost per image: $ 0.0013 (7,692 images per $10)" at bounding box center [644, 327] width 606 height 528
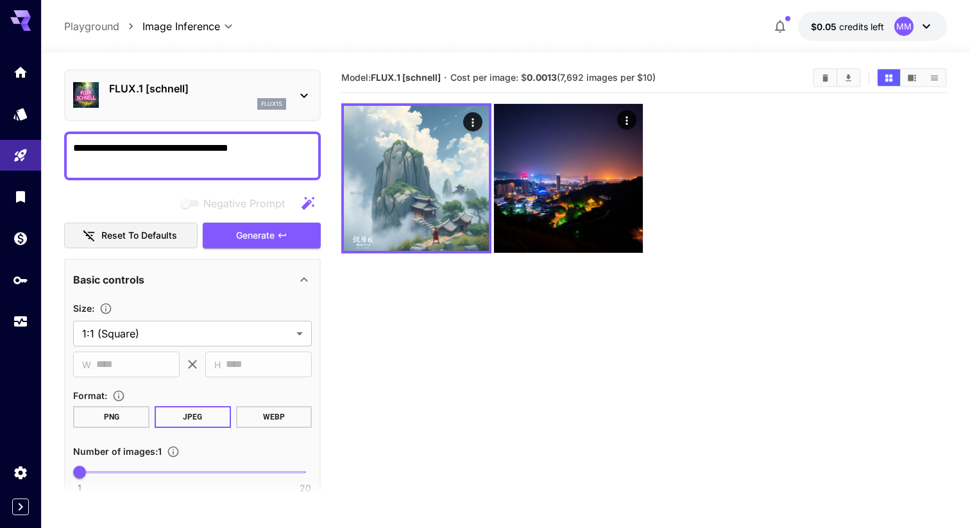
scroll to position [0, 0]
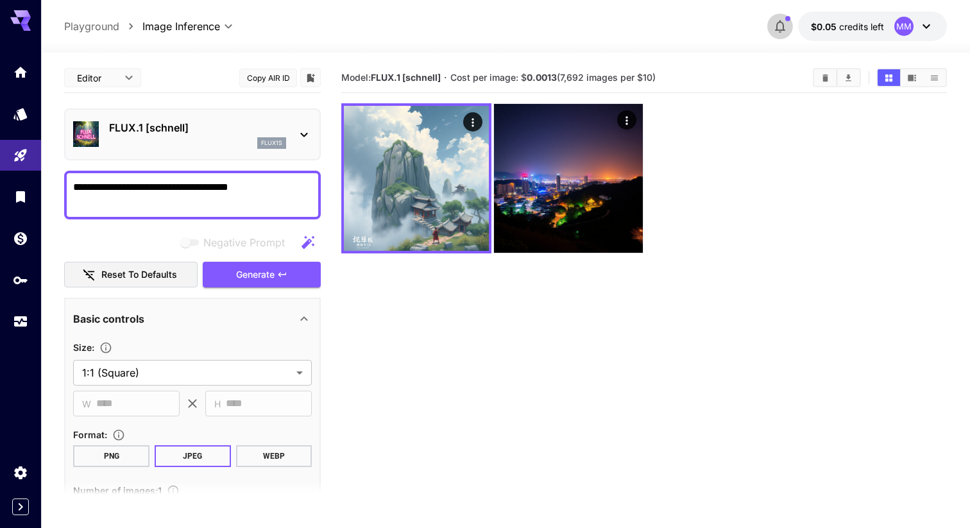
click at [773, 29] on icon "button" at bounding box center [780, 26] width 15 height 15
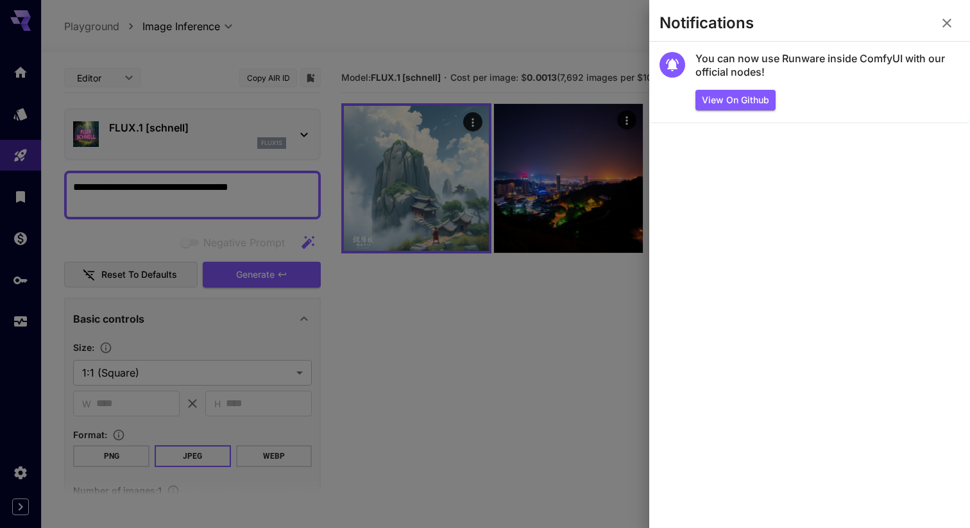
click at [841, 206] on section "You can now use Runware inside ComfyUI with our official nodes! View on Github" at bounding box center [809, 285] width 321 height 486
click at [553, 352] on div at bounding box center [485, 264] width 970 height 528
